Goal: Information Seeking & Learning: Learn about a topic

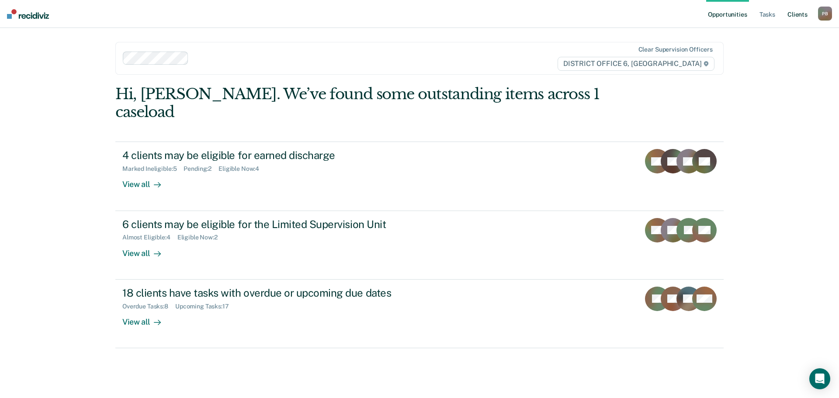
click at [796, 13] on link "Client s" at bounding box center [798, 14] width 24 height 28
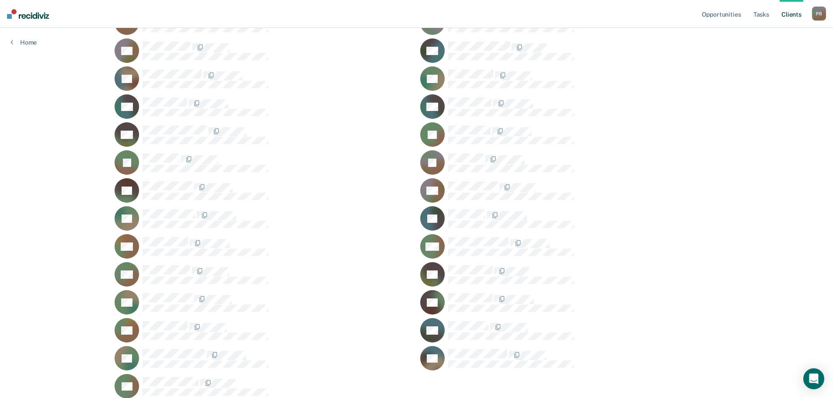
scroll to position [235, 0]
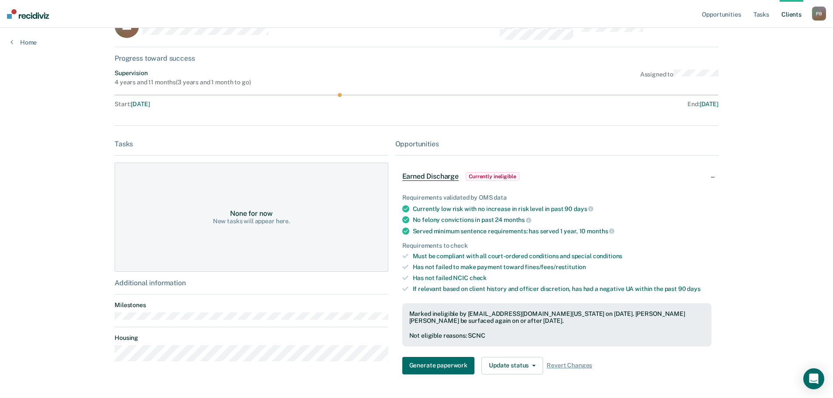
scroll to position [44, 0]
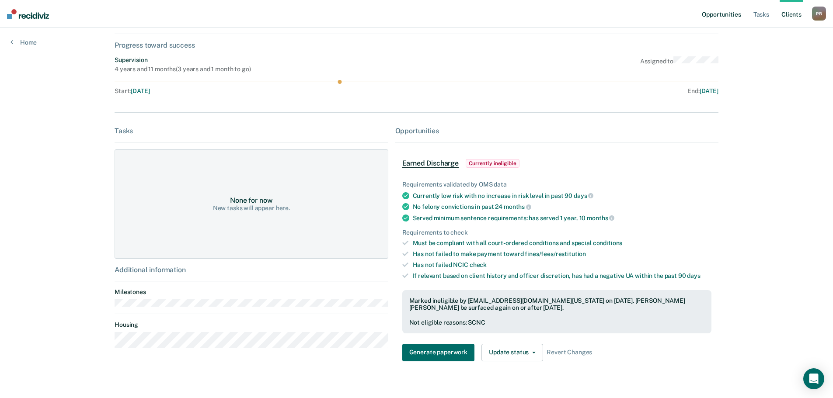
click at [723, 10] on link "Opportunities" at bounding box center [721, 14] width 42 height 28
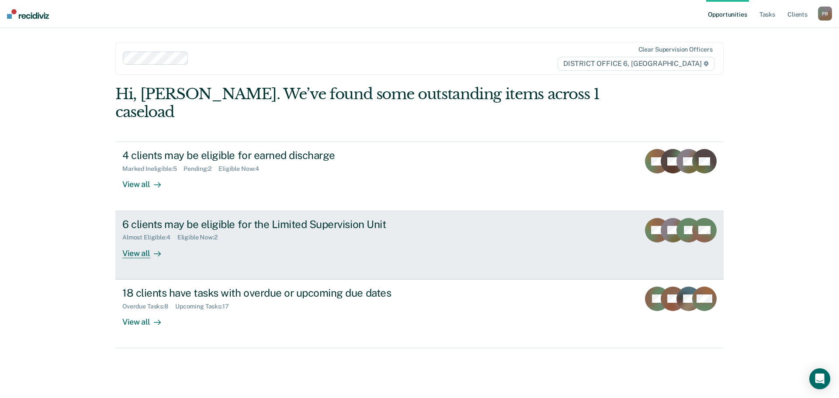
click at [187, 247] on link "6 clients may be eligible for the Limited Supervision Unit Almost Eligible : 4 …" at bounding box center [419, 245] width 608 height 69
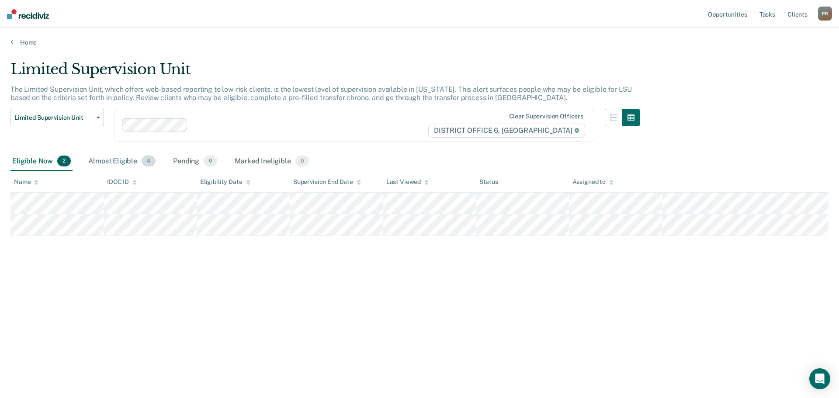
click at [117, 165] on div "Almost Eligible 4" at bounding box center [122, 161] width 71 height 19
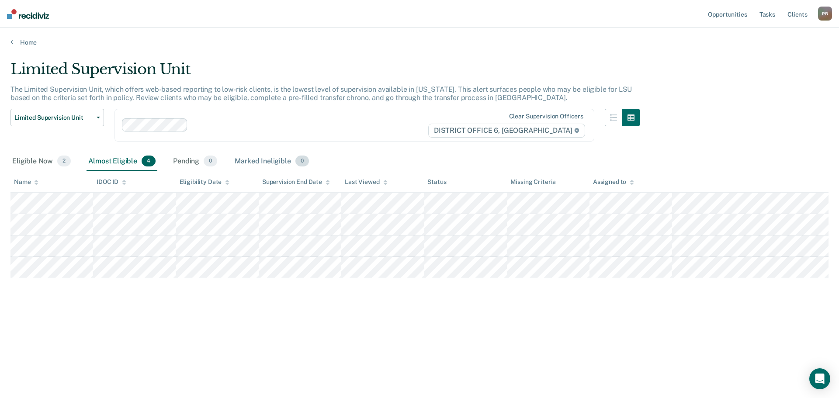
click at [250, 159] on div "Marked Ineligible 0" at bounding box center [272, 161] width 78 height 19
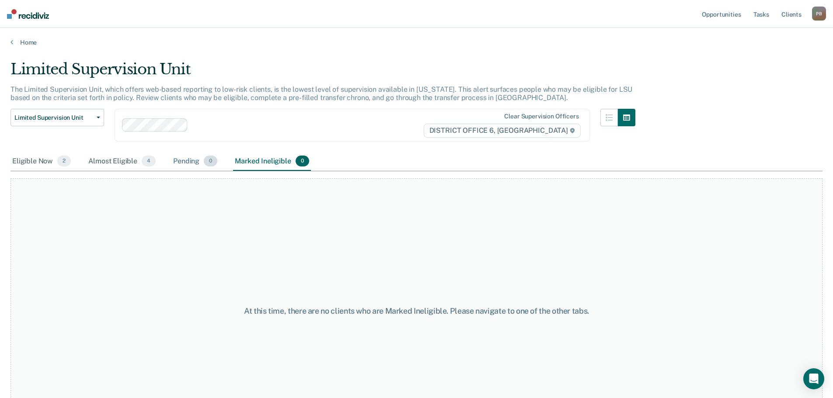
click at [187, 160] on div "Pending 0" at bounding box center [195, 161] width 48 height 19
click at [122, 159] on div "Almost Eligible 4" at bounding box center [122, 161] width 71 height 19
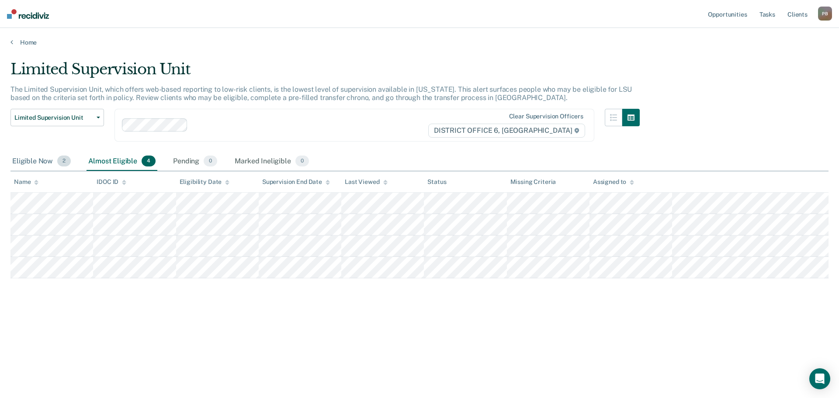
click at [35, 163] on div "Eligible Now 2" at bounding box center [41, 161] width 62 height 19
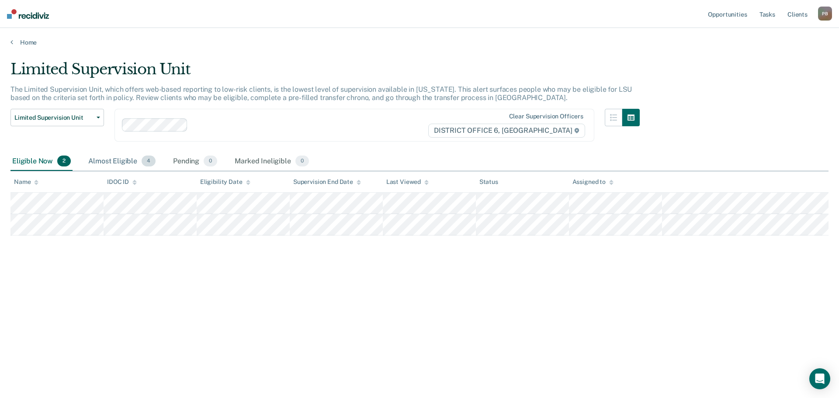
click at [132, 160] on div "Almost Eligible 4" at bounding box center [122, 161] width 71 height 19
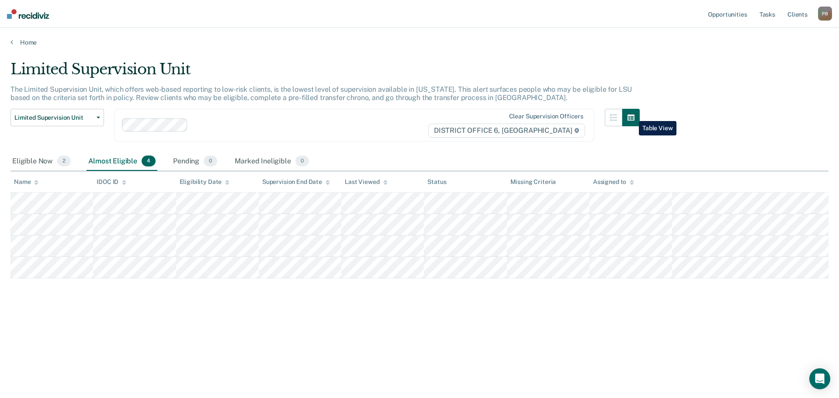
click at [632, 115] on icon "button" at bounding box center [631, 118] width 7 height 6
click at [614, 115] on icon "button" at bounding box center [613, 117] width 7 height 7
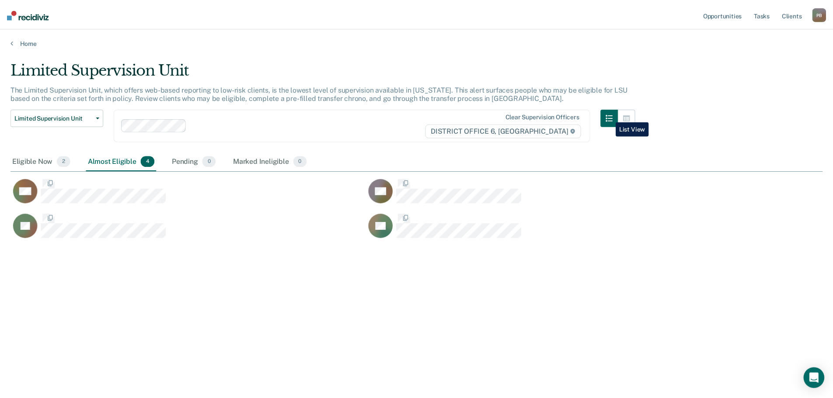
scroll to position [266, 812]
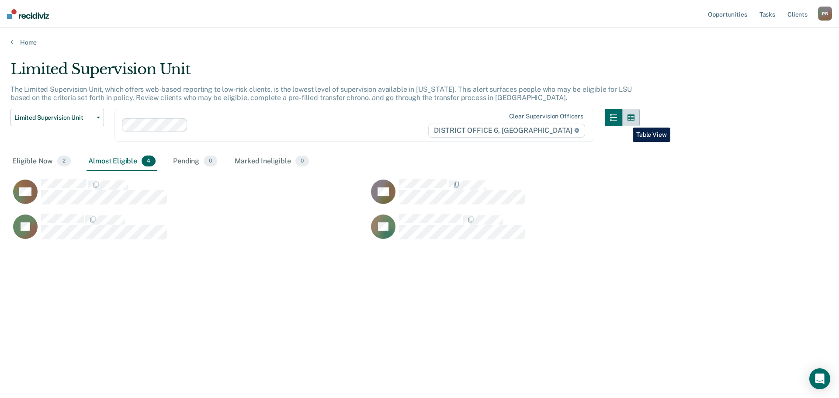
click at [626, 121] on button "button" at bounding box center [630, 117] width 17 height 17
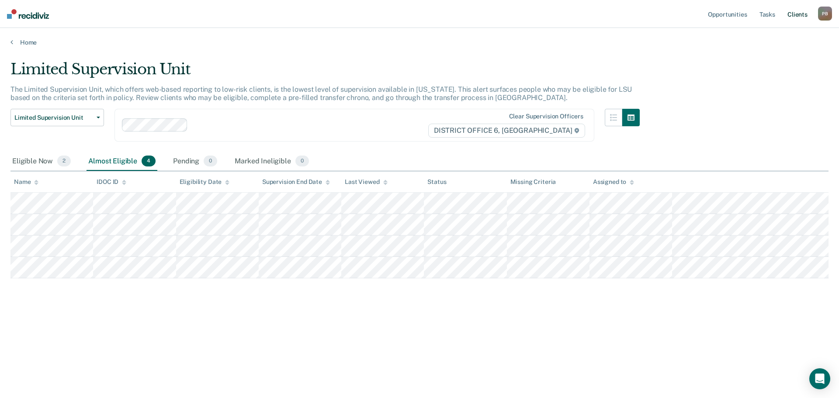
click at [796, 11] on link "Client s" at bounding box center [798, 14] width 24 height 28
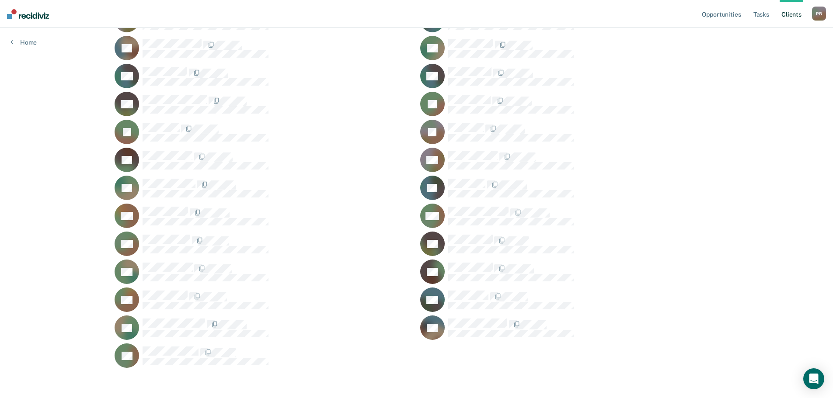
scroll to position [279, 0]
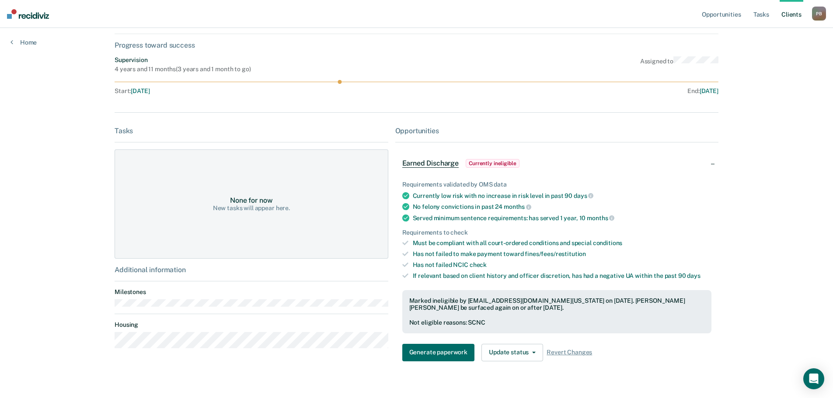
scroll to position [59, 0]
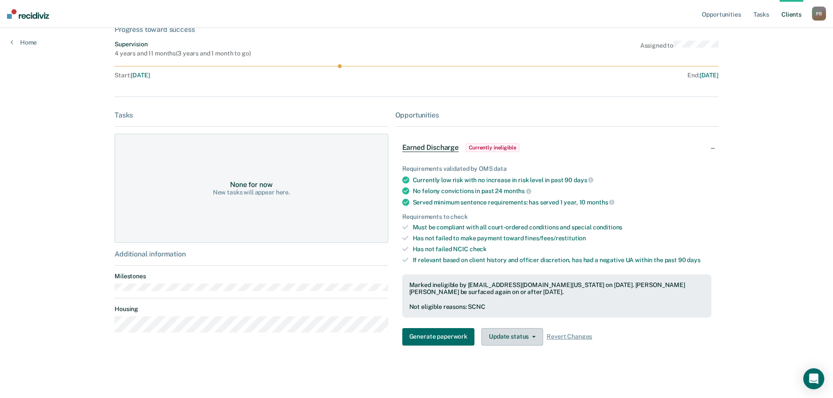
click at [523, 337] on button "Update status" at bounding box center [512, 336] width 62 height 17
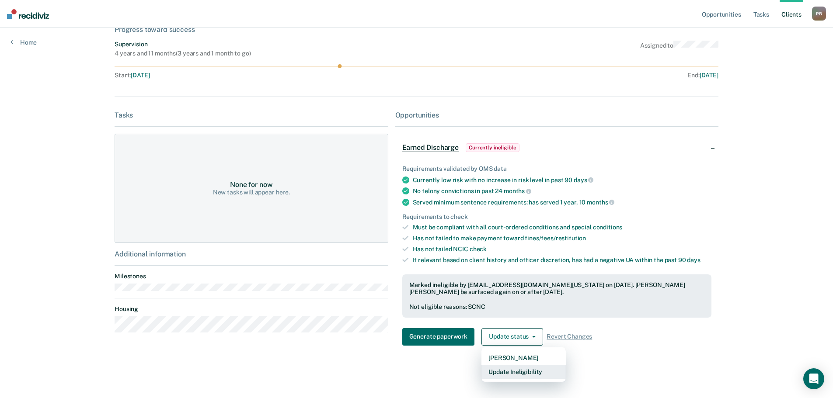
click at [529, 369] on button "Update Ineligibility" at bounding box center [523, 372] width 84 height 14
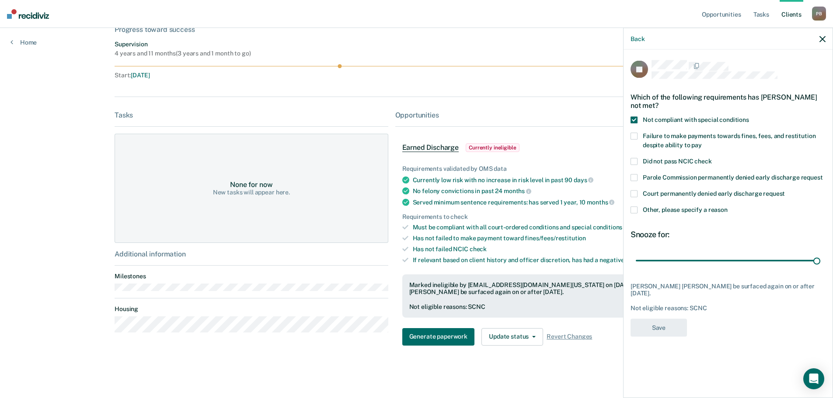
click at [636, 117] on span at bounding box center [633, 120] width 7 height 7
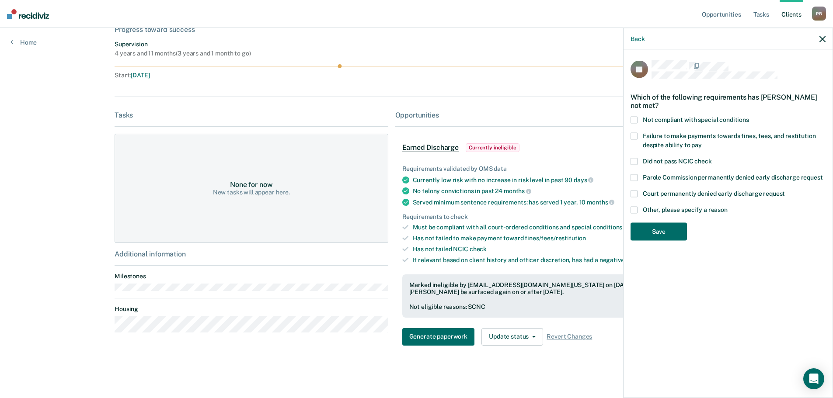
click at [636, 117] on span at bounding box center [633, 120] width 7 height 7
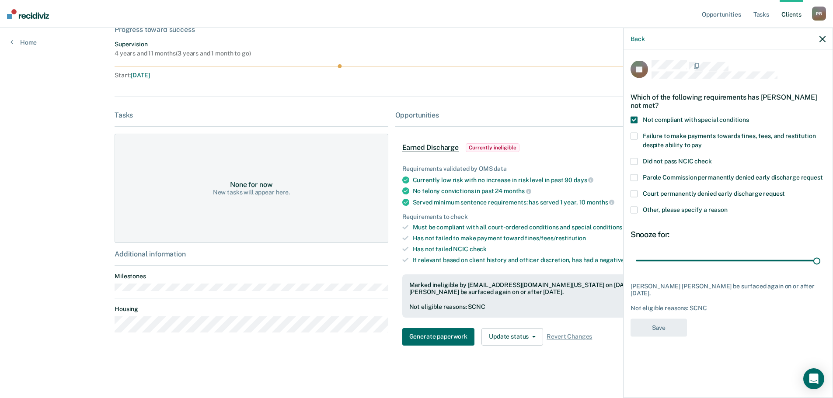
click at [820, 38] on icon "button" at bounding box center [822, 39] width 6 height 6
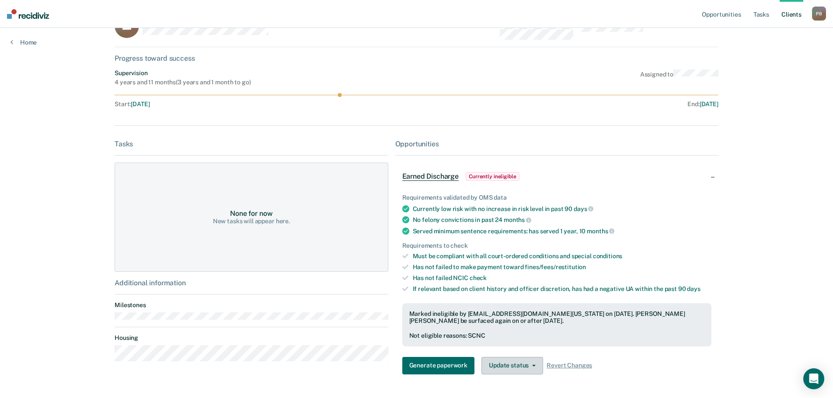
scroll to position [0, 0]
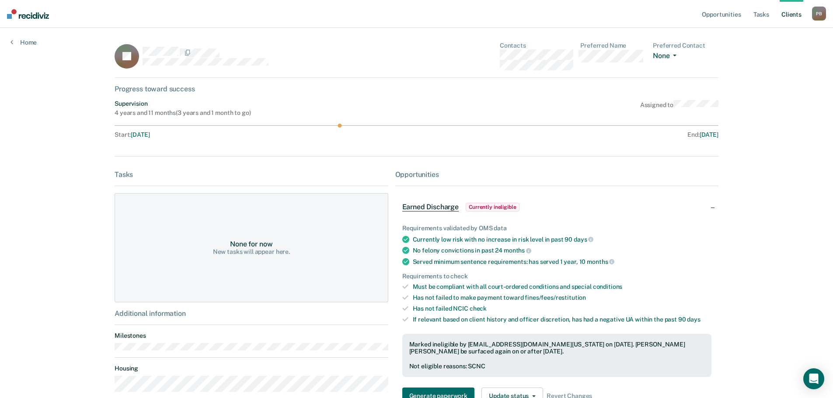
click at [664, 57] on button "None" at bounding box center [666, 57] width 27 height 10
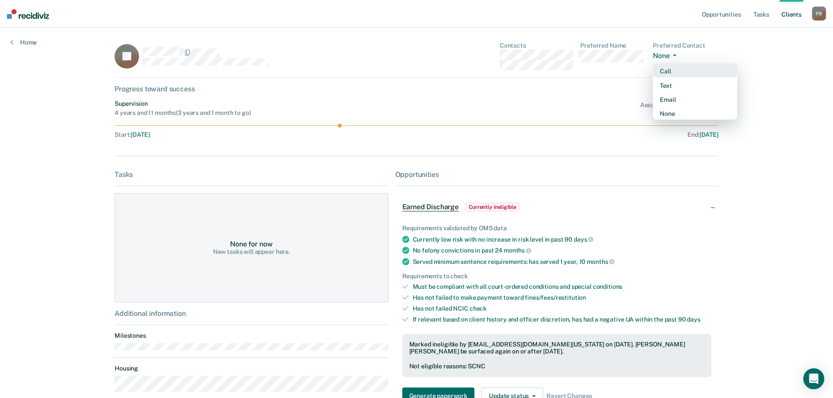
click at [674, 73] on div "Call" at bounding box center [695, 71] width 70 height 7
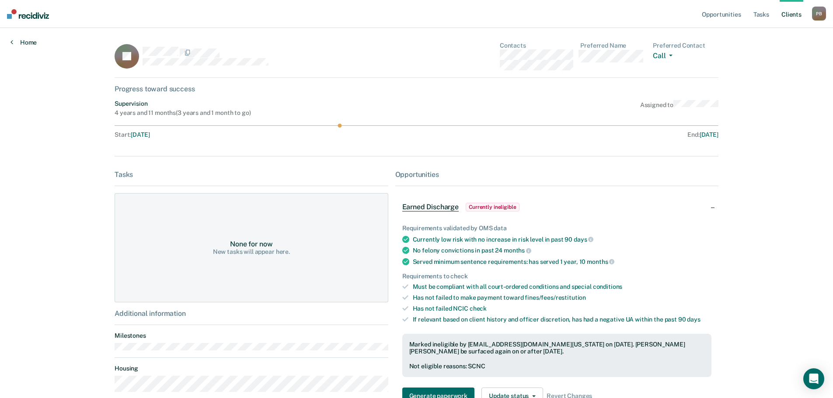
click at [21, 39] on link "Home" at bounding box center [23, 42] width 26 height 8
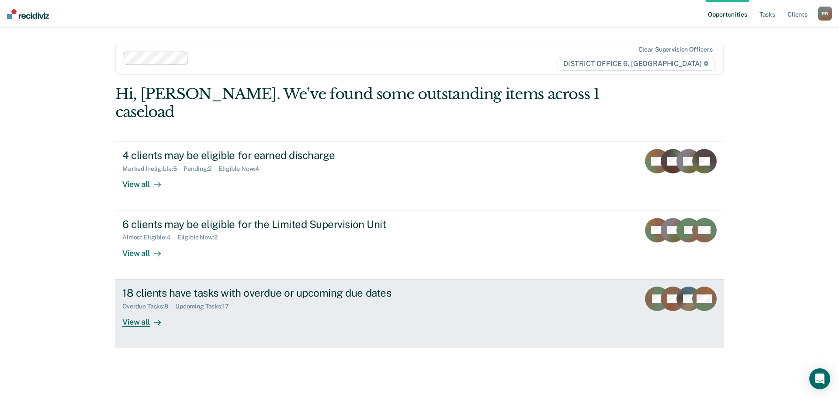
click at [236, 303] on div "Upcoming Tasks : 17" at bounding box center [205, 306] width 61 height 7
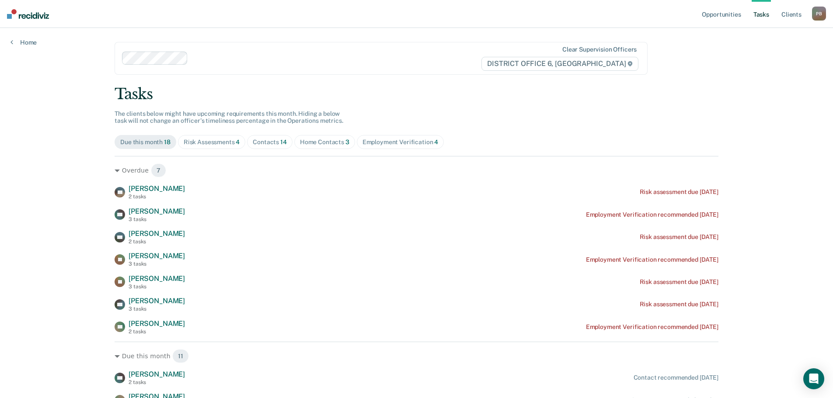
click at [217, 144] on div "Risk Assessments 4" at bounding box center [212, 142] width 56 height 7
